Goal: Register for event/course

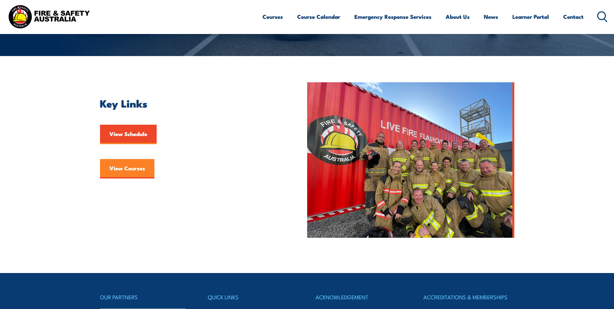
click at [136, 167] on link "View Courses" at bounding box center [127, 168] width 54 height 19
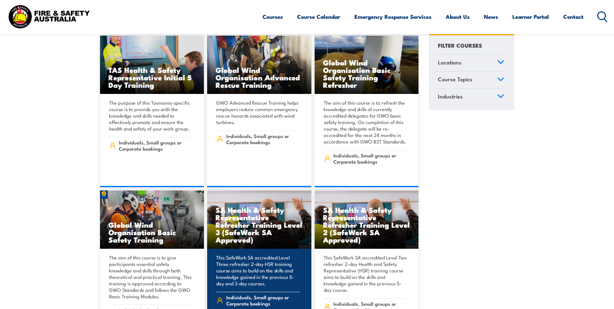
scroll to position [2621, 0]
